Goal: Task Accomplishment & Management: Manage account settings

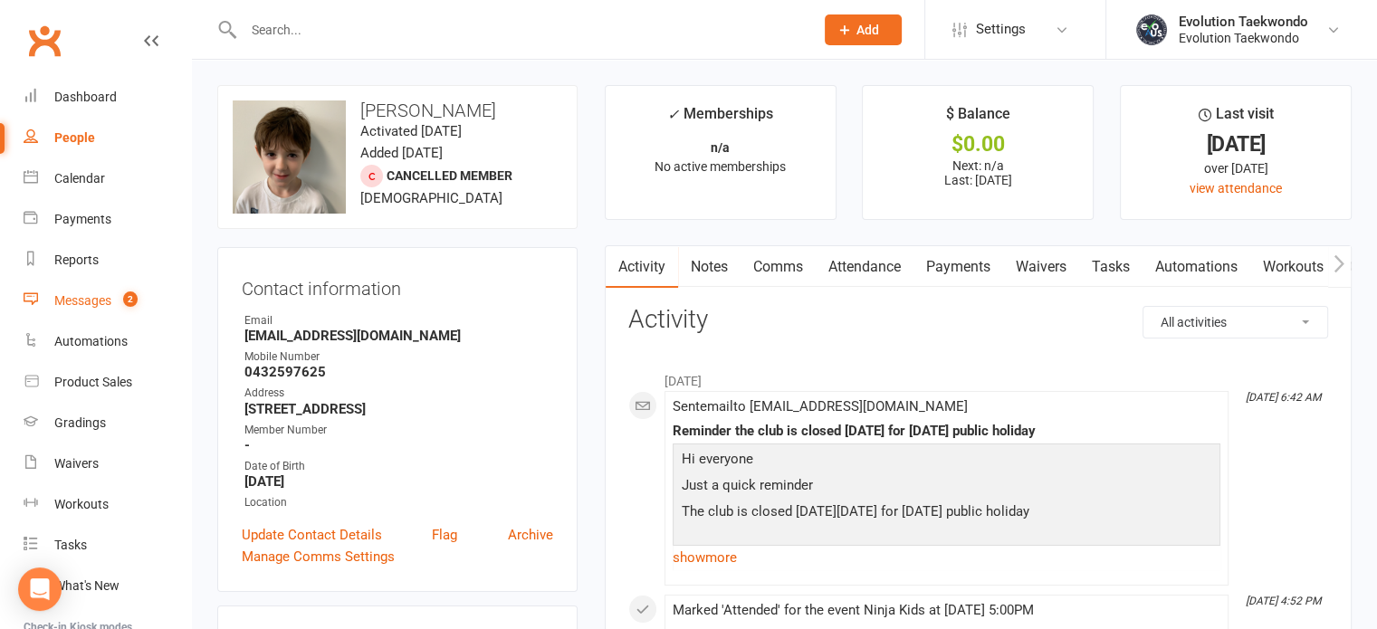
drag, startPoint x: 0, startPoint y: 0, endPoint x: 68, endPoint y: 300, distance: 307.2
click at [68, 300] on div "Messages" at bounding box center [82, 300] width 57 height 14
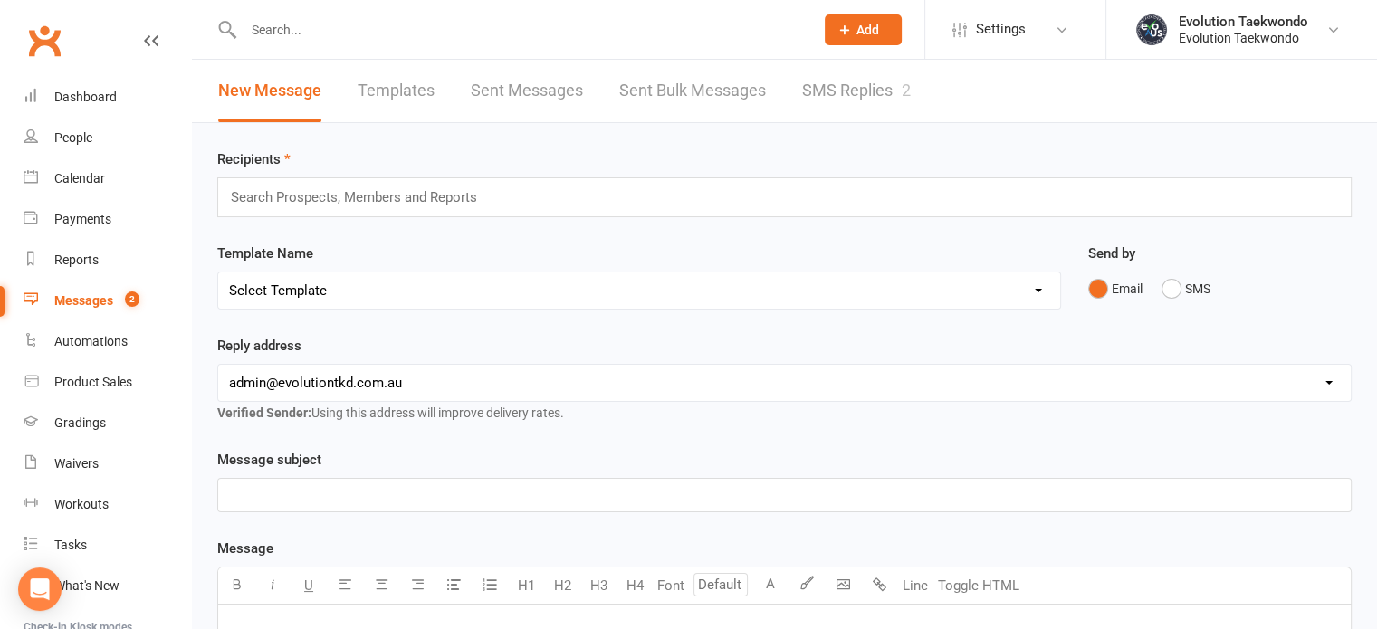
click at [871, 90] on link "SMS Replies 2" at bounding box center [856, 91] width 109 height 62
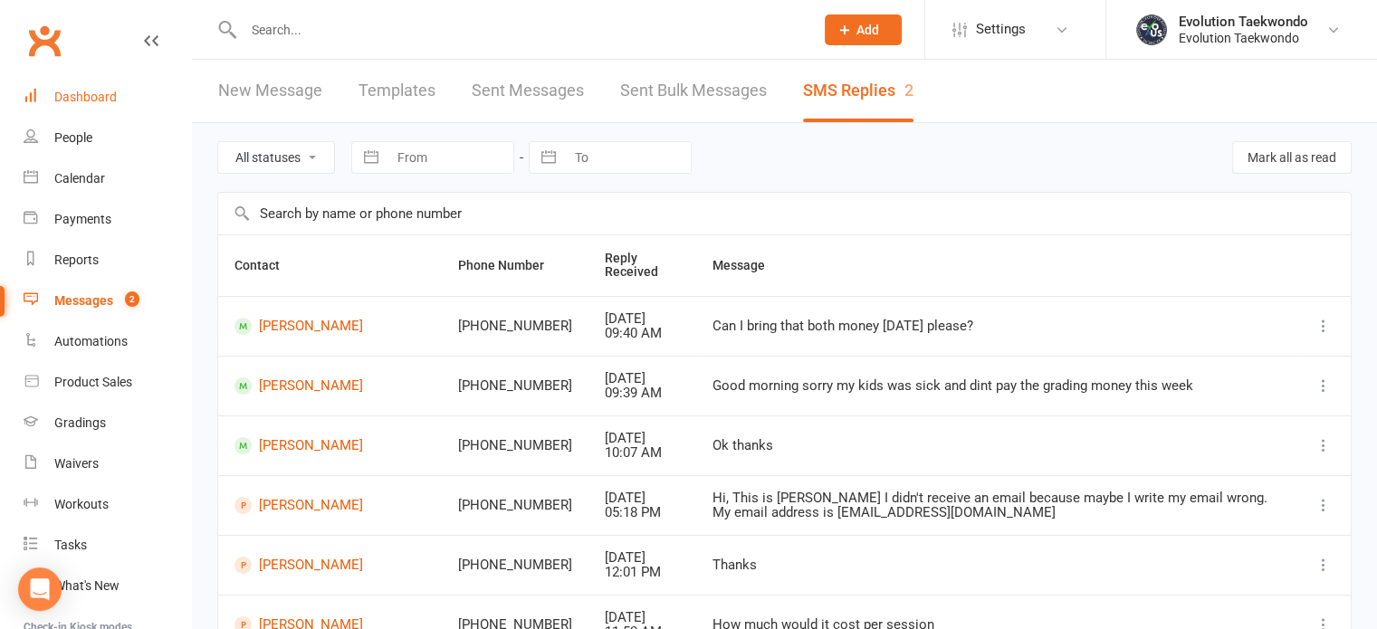
click at [94, 101] on div "Dashboard" at bounding box center [85, 97] width 62 height 14
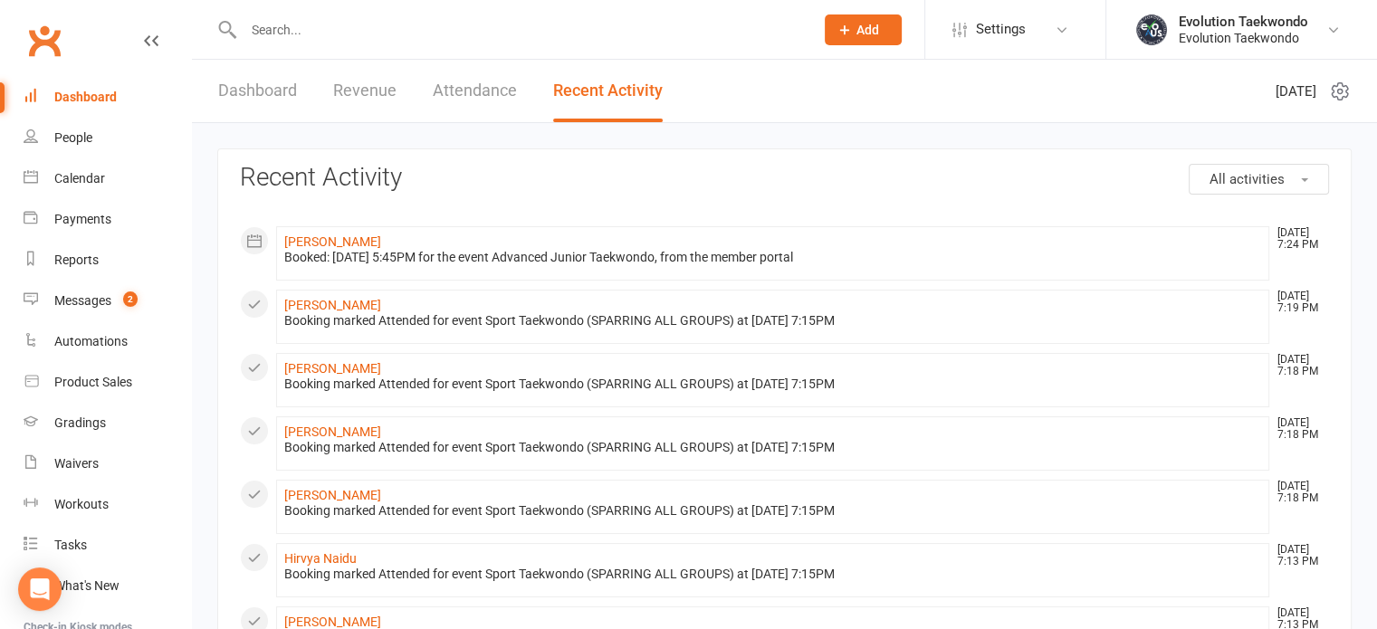
click at [294, 39] on input "text" at bounding box center [519, 29] width 563 height 25
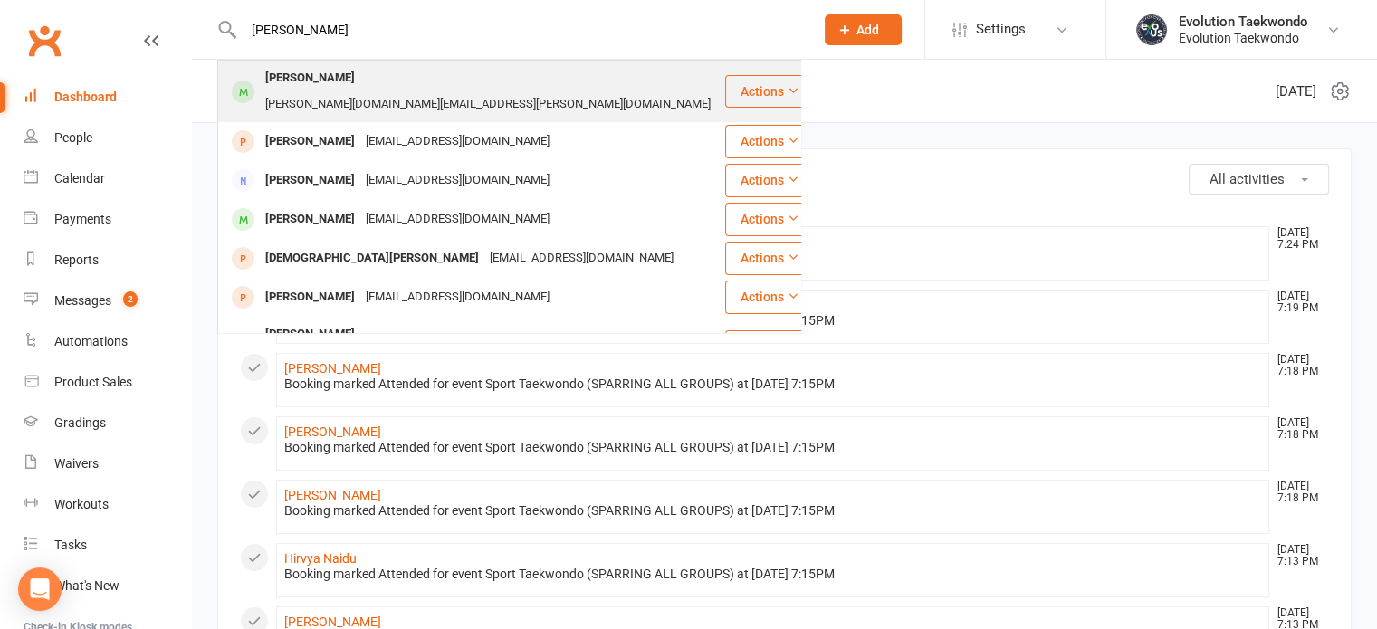
type input "[PERSON_NAME]"
click at [307, 86] on div "[PERSON_NAME]" at bounding box center [310, 78] width 100 height 26
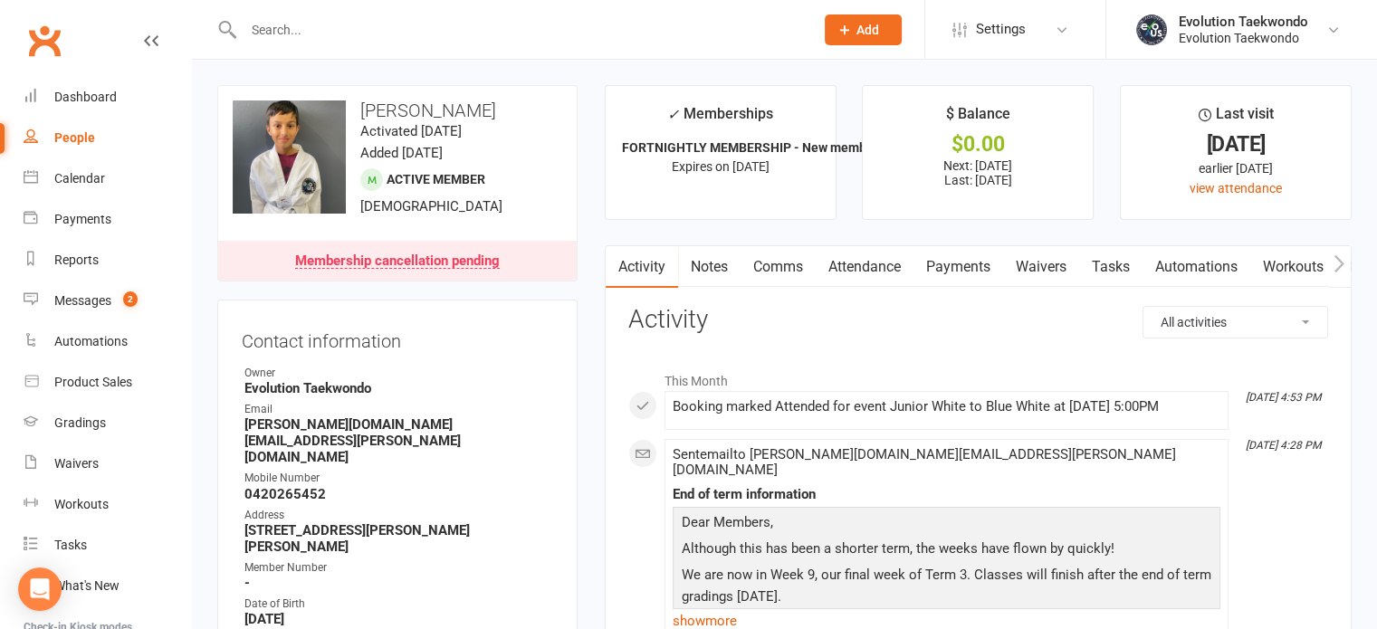
click at [485, 260] on div "Membership cancellation pending" at bounding box center [397, 261] width 205 height 14
click at [949, 266] on link "Payments" at bounding box center [958, 267] width 90 height 42
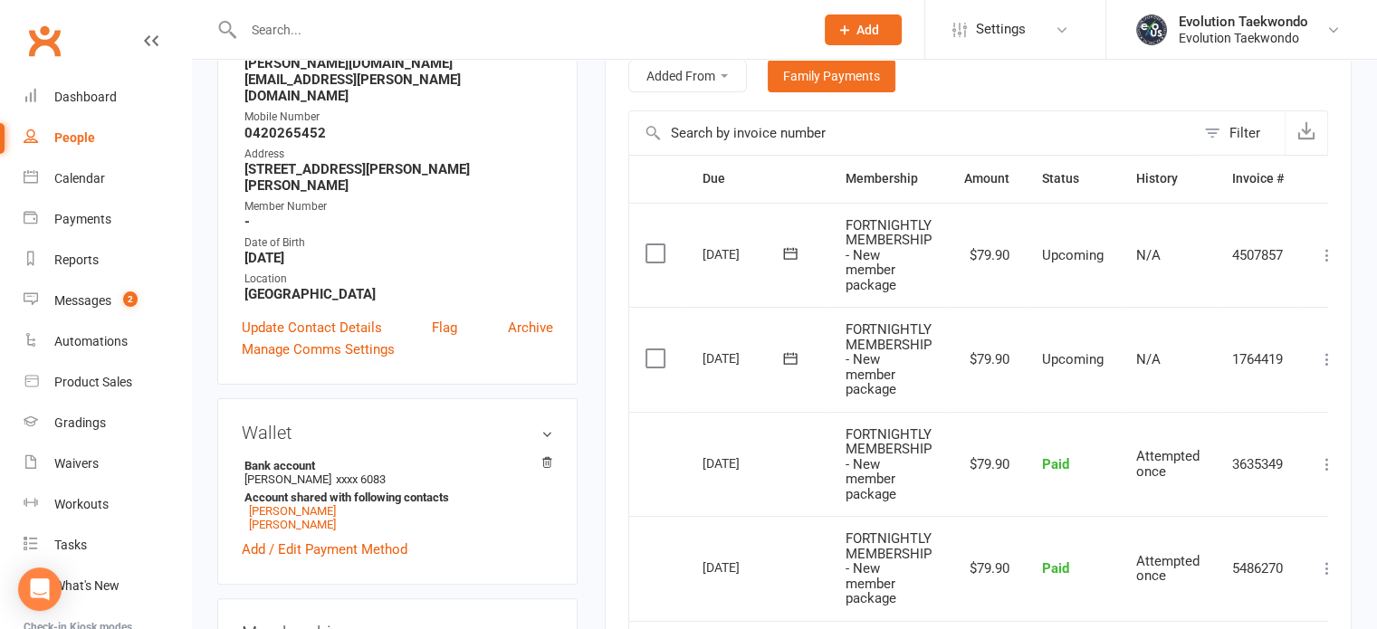
scroll to position [373, 0]
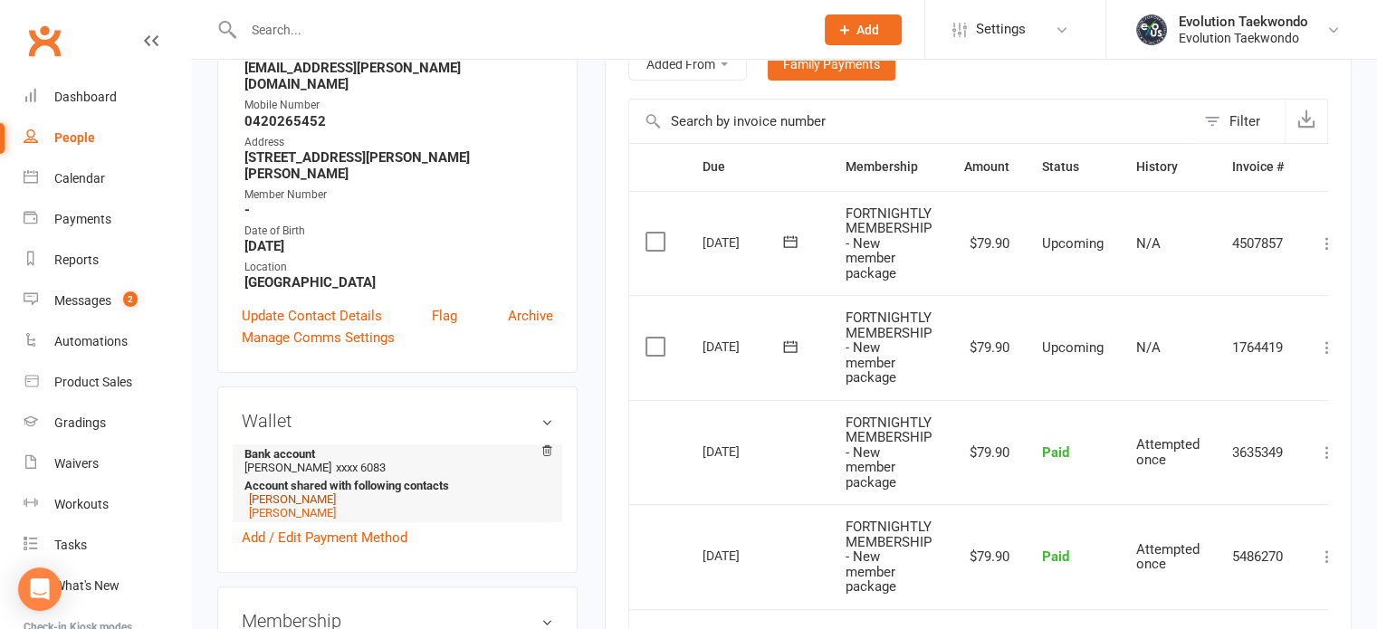
click at [322, 492] on link "[PERSON_NAME]" at bounding box center [292, 499] width 87 height 14
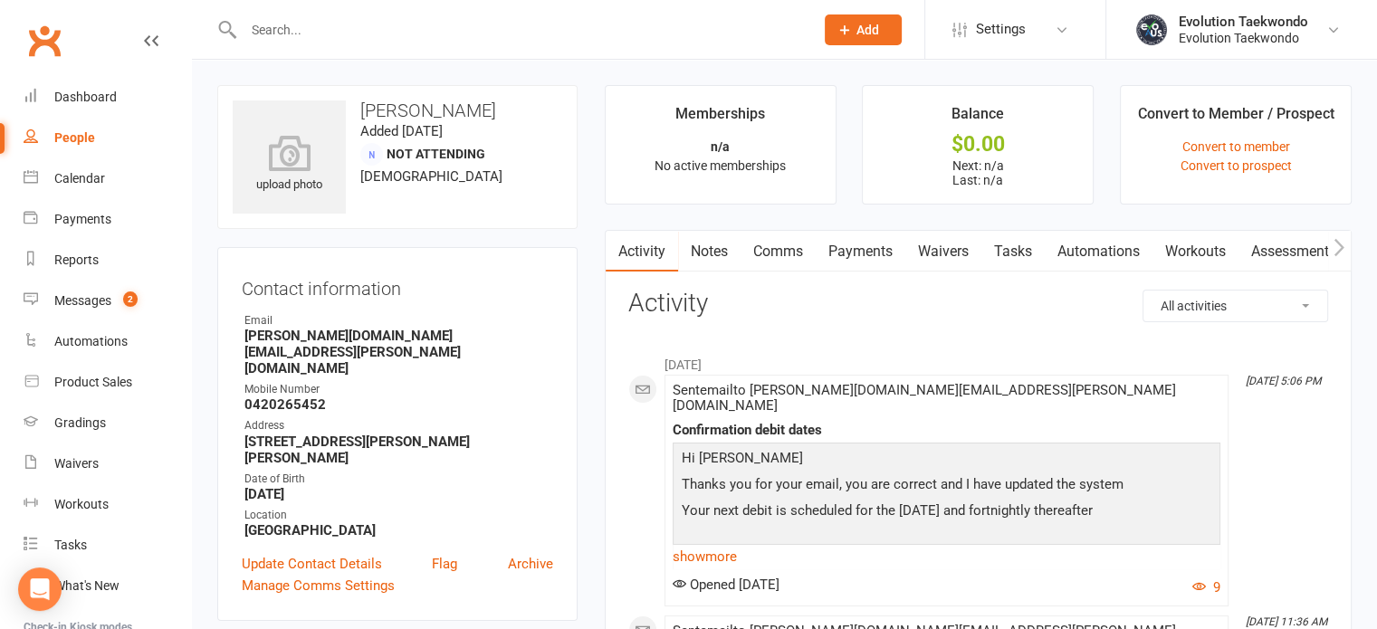
click at [855, 252] on link "Payments" at bounding box center [861, 252] width 90 height 42
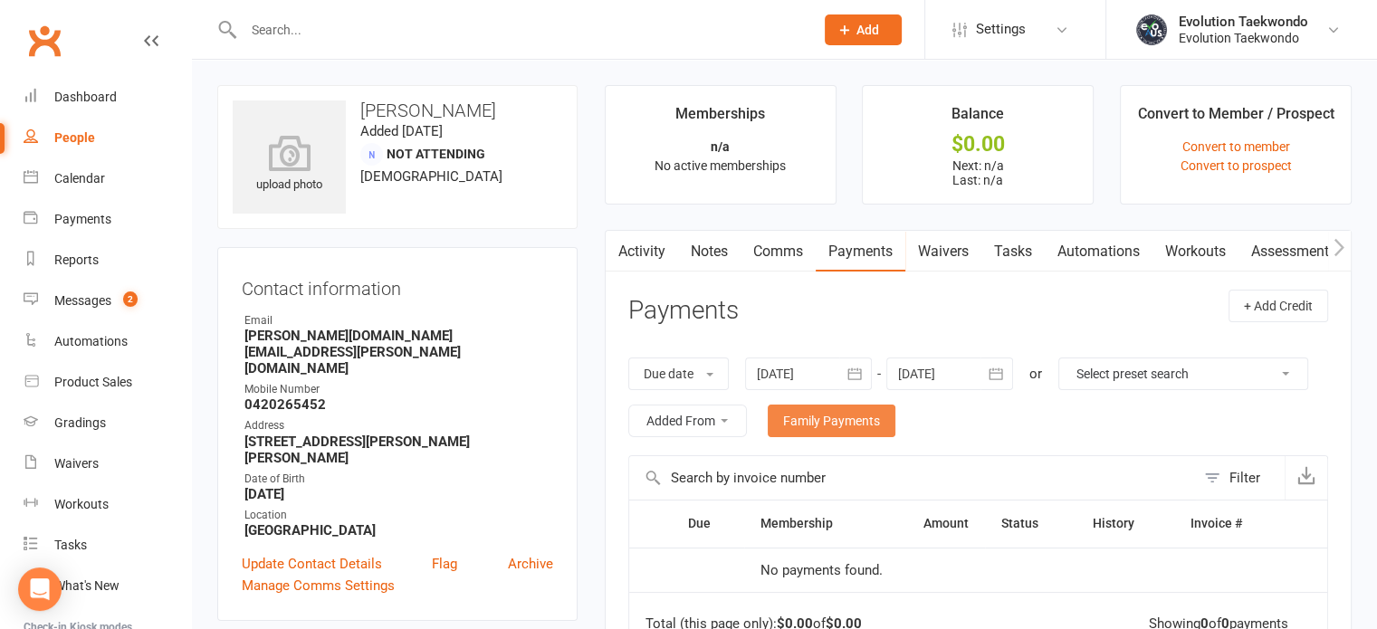
click at [895, 417] on link "Family Payments" at bounding box center [832, 421] width 128 height 33
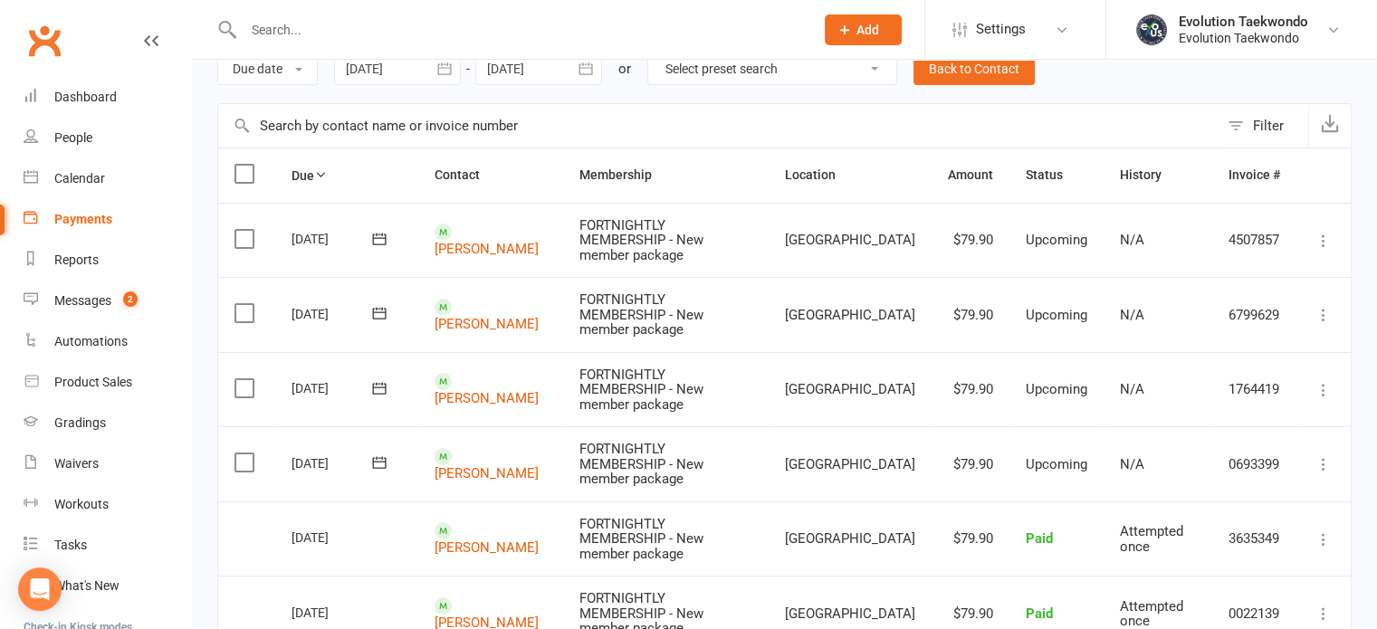
scroll to position [87, 0]
click at [1322, 234] on icon at bounding box center [1323, 243] width 18 height 18
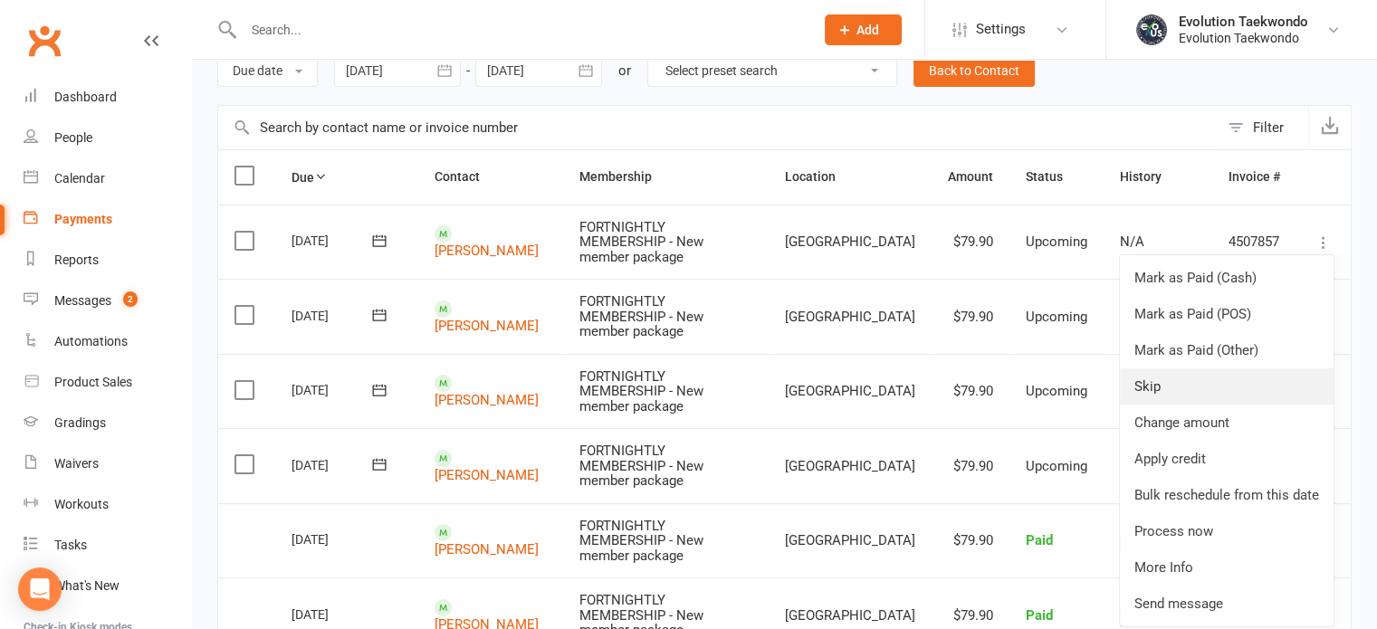
click at [1144, 370] on link "Skip" at bounding box center [1227, 386] width 214 height 36
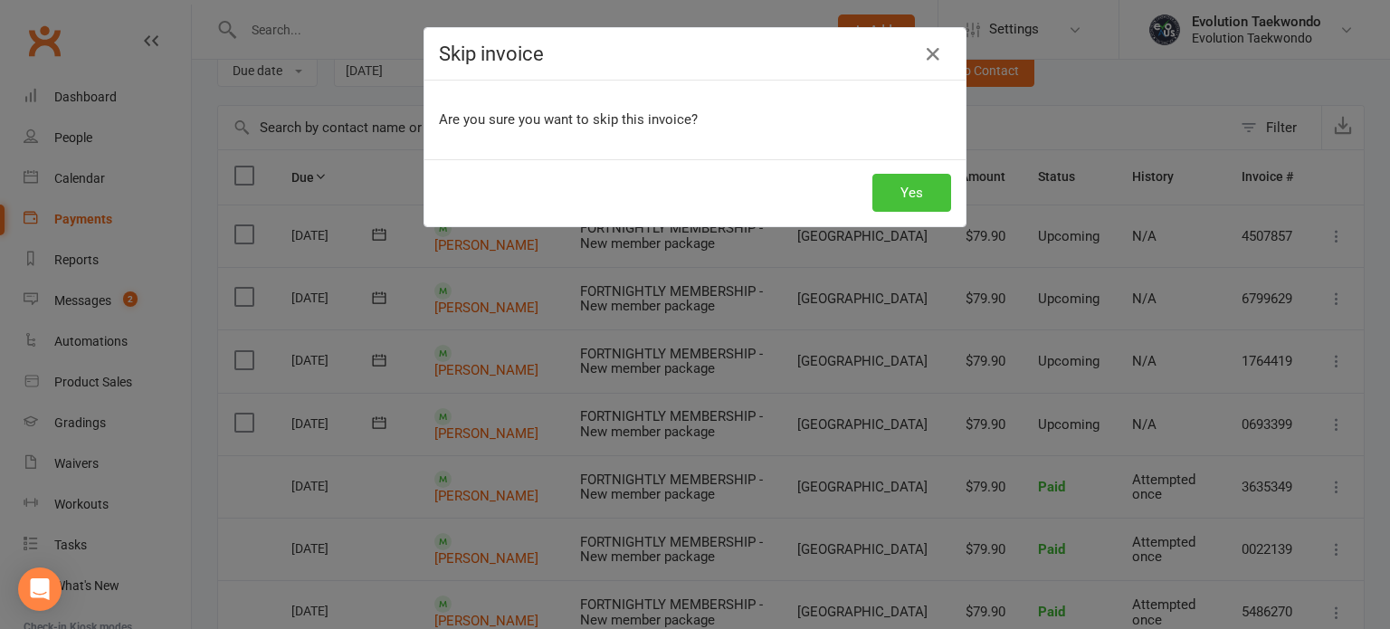
click at [913, 190] on button "Yes" at bounding box center [912, 193] width 79 height 38
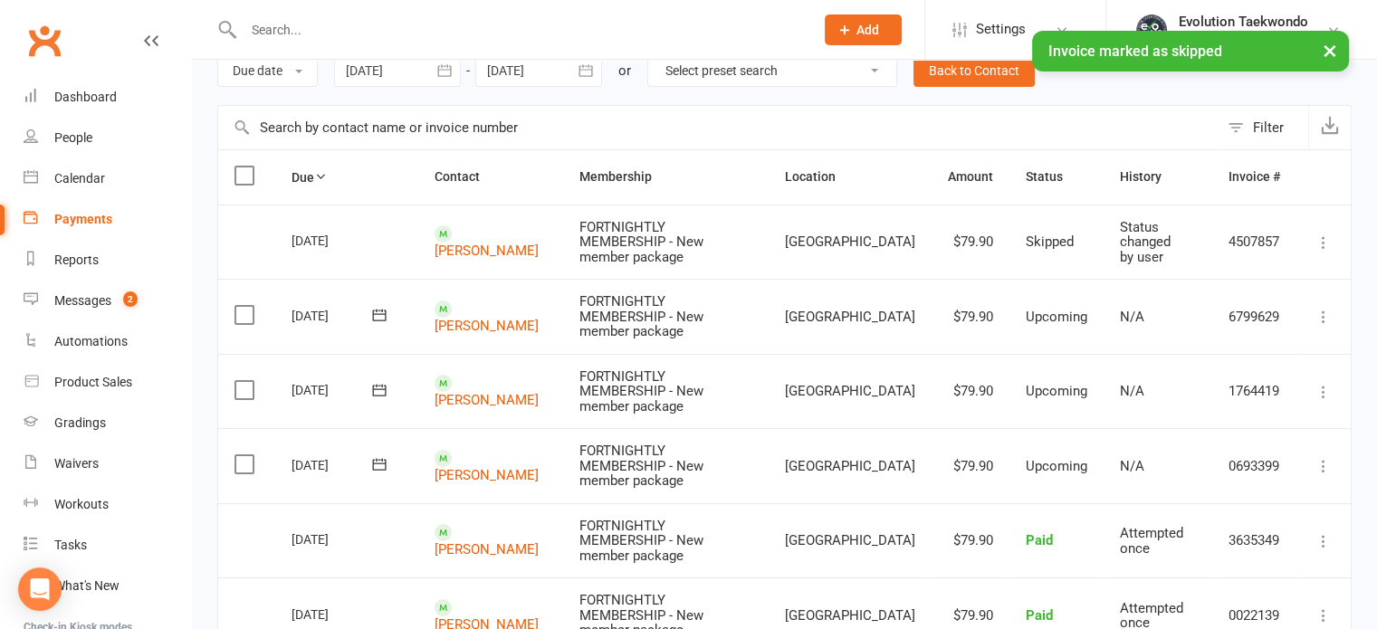
click at [1322, 311] on icon at bounding box center [1323, 317] width 18 height 18
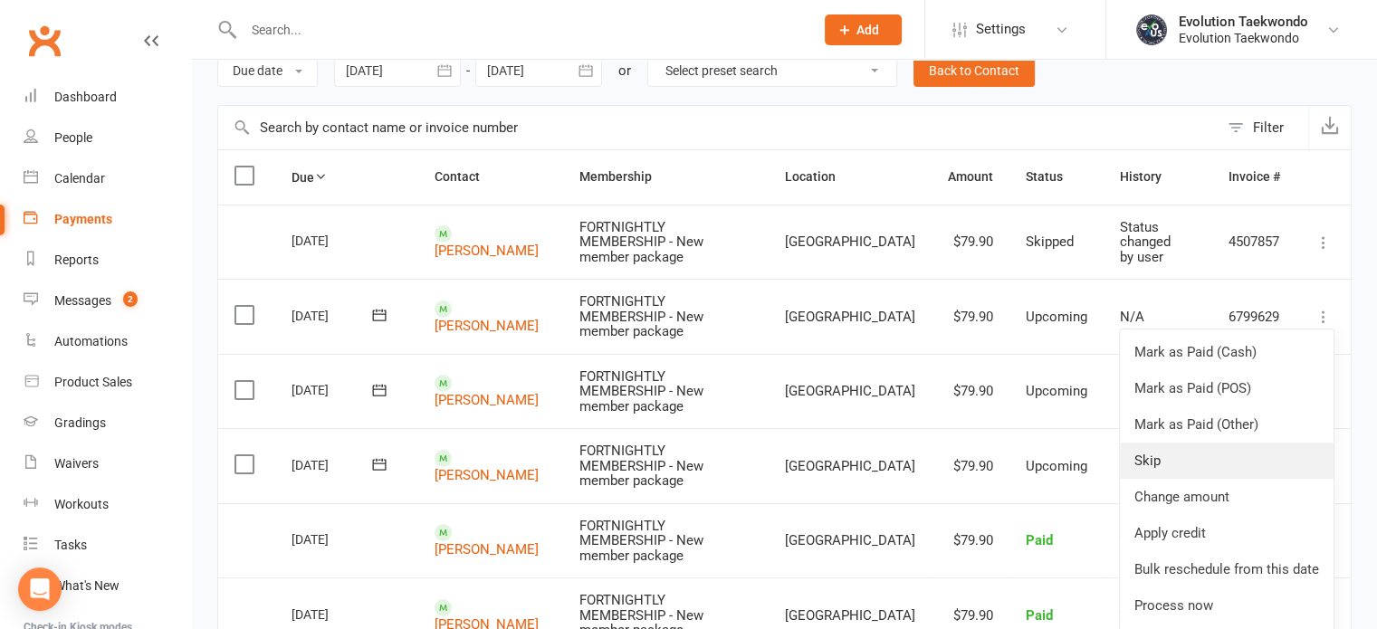
click at [1139, 443] on link "Skip" at bounding box center [1227, 461] width 214 height 36
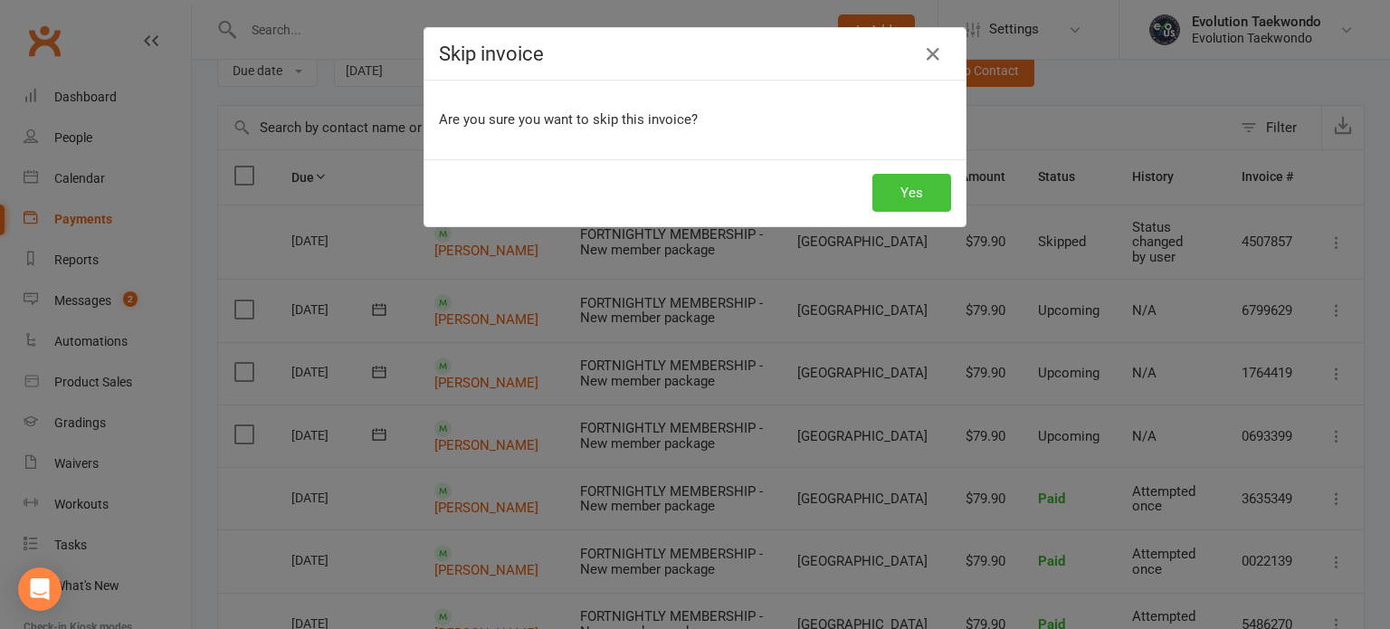
click at [902, 198] on button "Yes" at bounding box center [912, 193] width 79 height 38
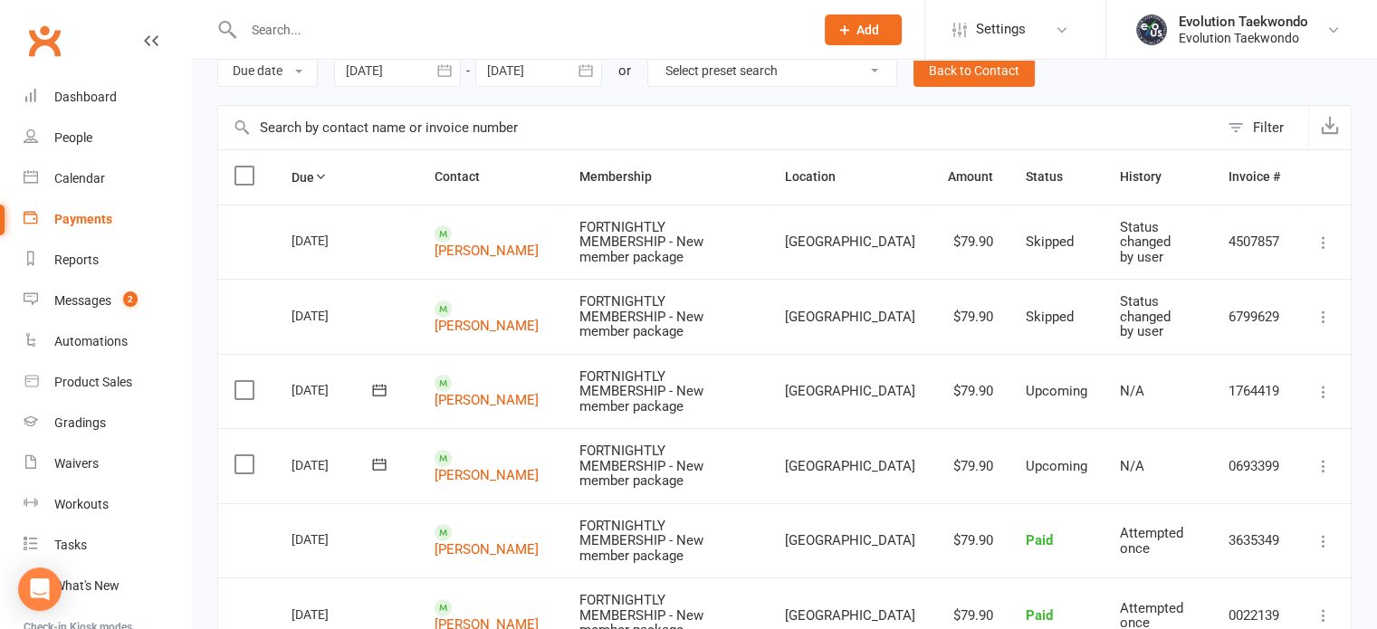
click at [384, 386] on icon at bounding box center [380, 390] width 14 height 12
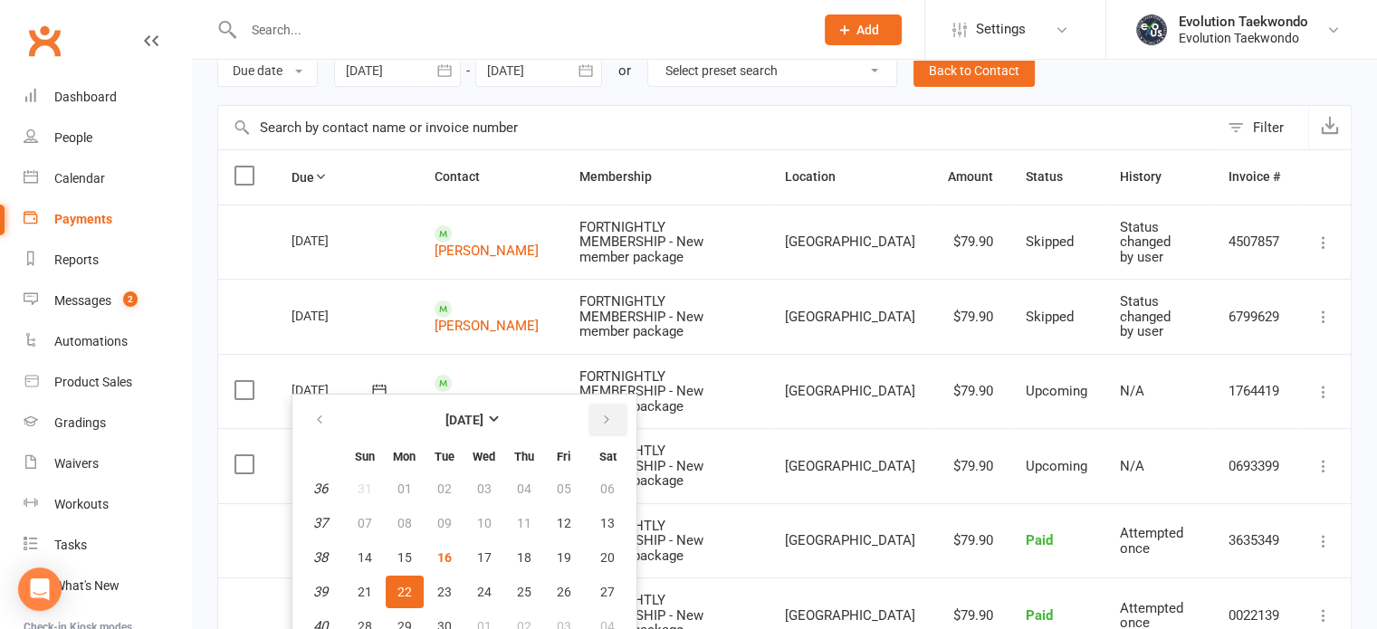
click at [601, 424] on icon "button" at bounding box center [606, 420] width 13 height 14
